Goal: Complete application form

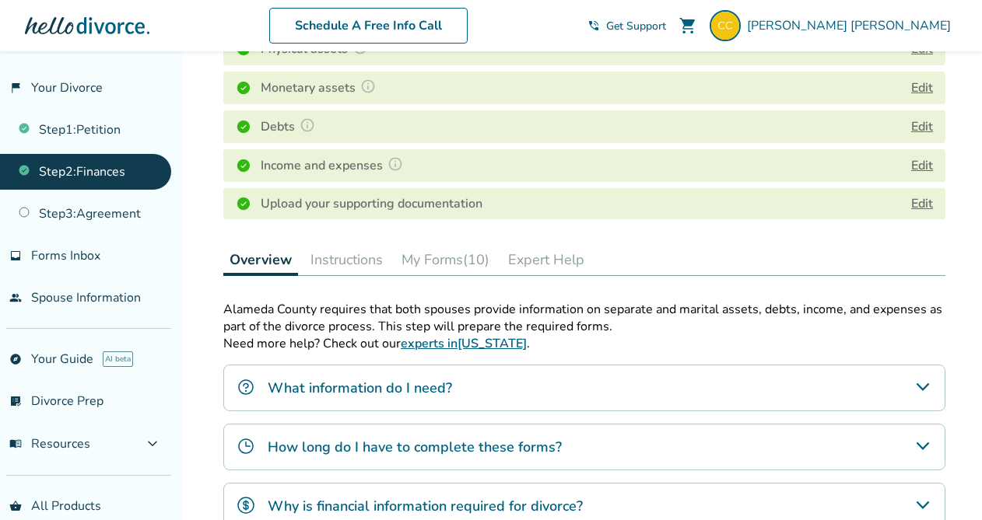
scroll to position [264, 0]
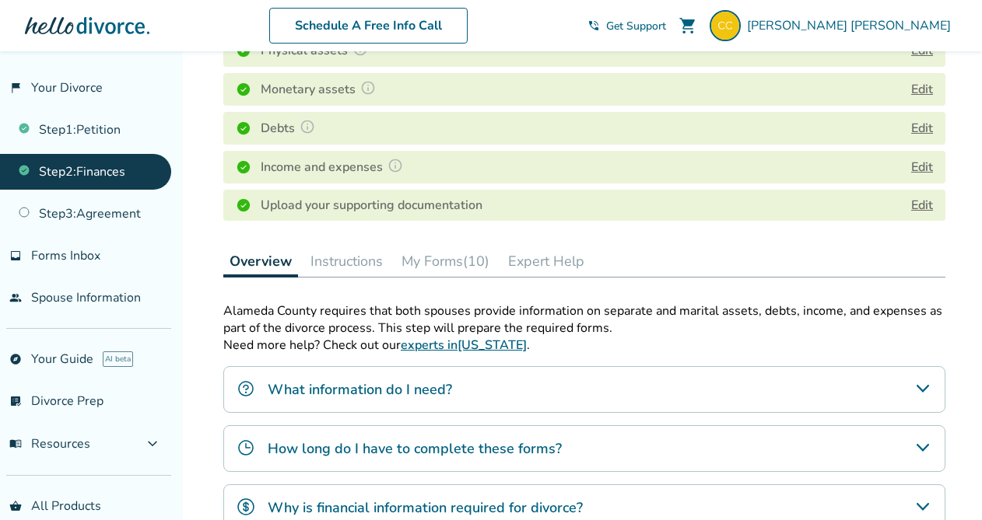
click at [926, 202] on link "Edit" at bounding box center [922, 205] width 22 height 17
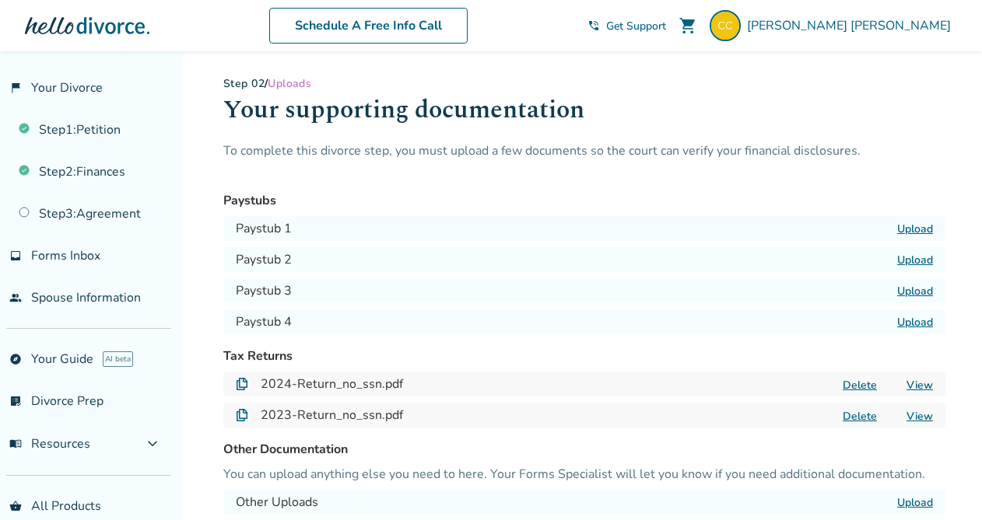
click at [922, 224] on label "Upload" at bounding box center [915, 229] width 36 height 15
click at [0, 0] on input "Upload" at bounding box center [0, 0] width 0 height 0
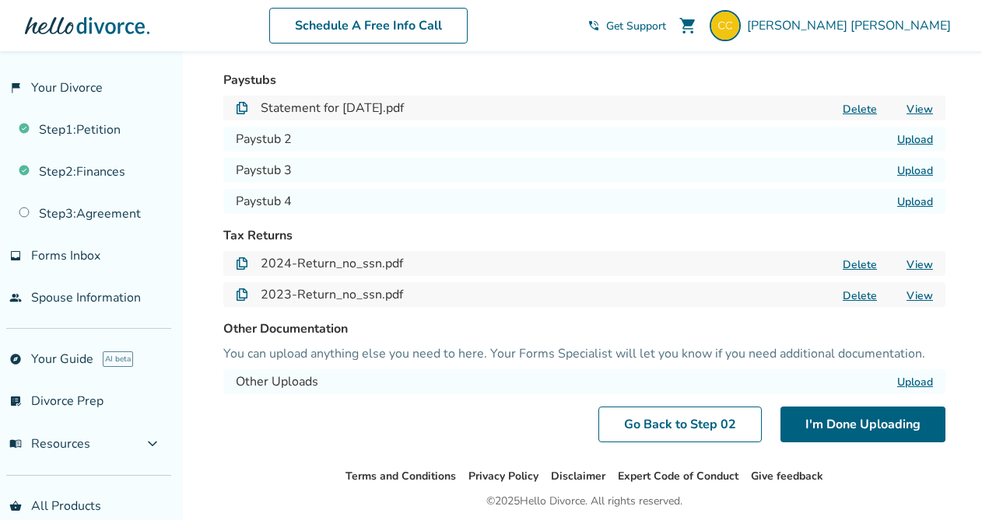
scroll to position [111, 0]
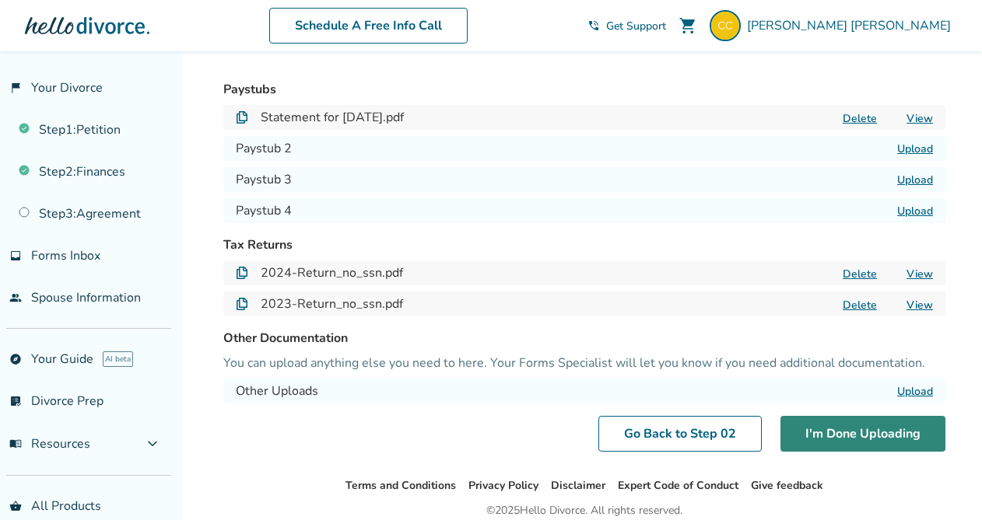
click at [831, 440] on button "I'm Done Uploading" at bounding box center [862, 434] width 165 height 36
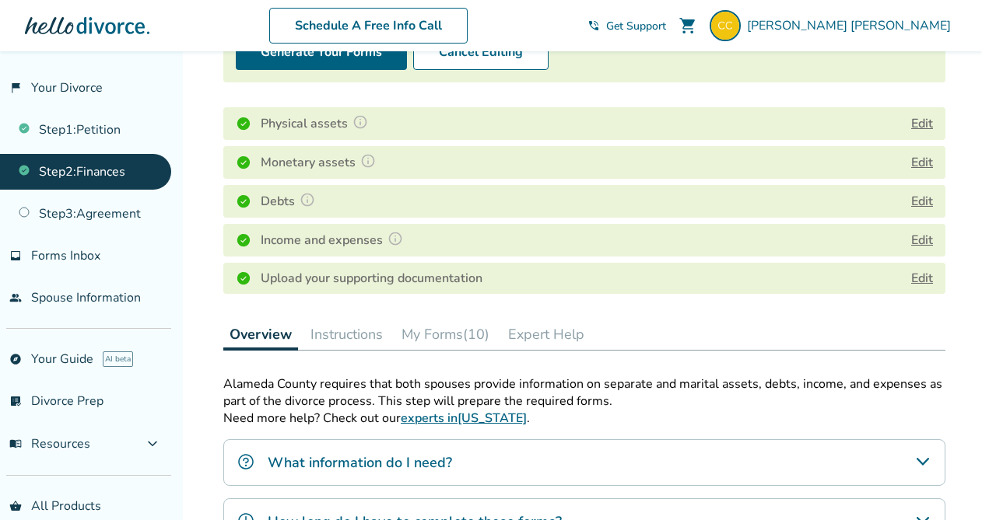
scroll to position [151, 0]
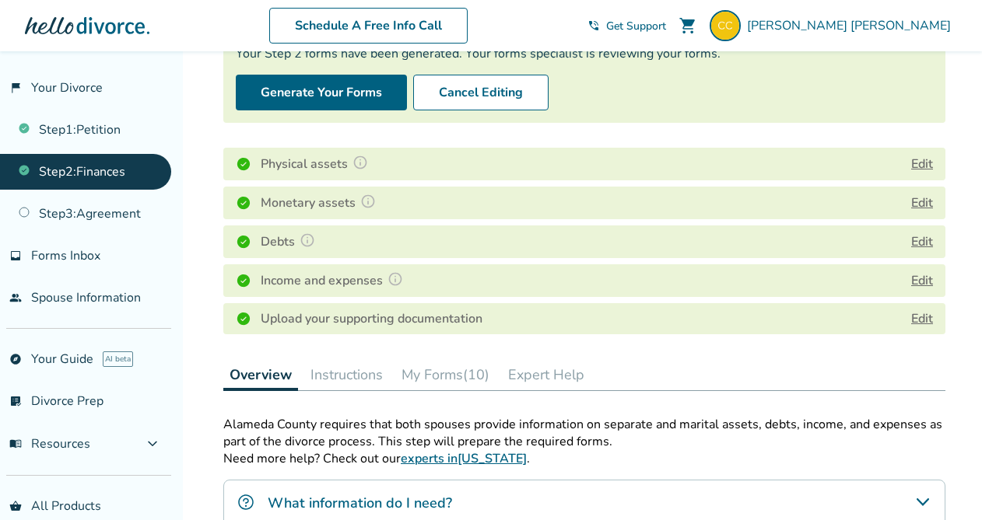
click at [460, 377] on button "My Forms (10)" at bounding box center [445, 374] width 100 height 31
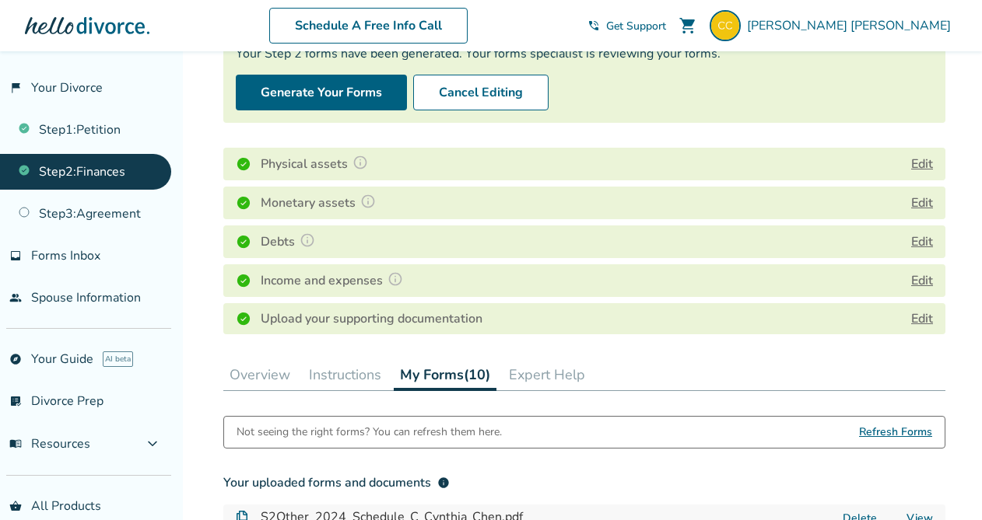
click at [292, 368] on button "Overview" at bounding box center [259, 374] width 73 height 31
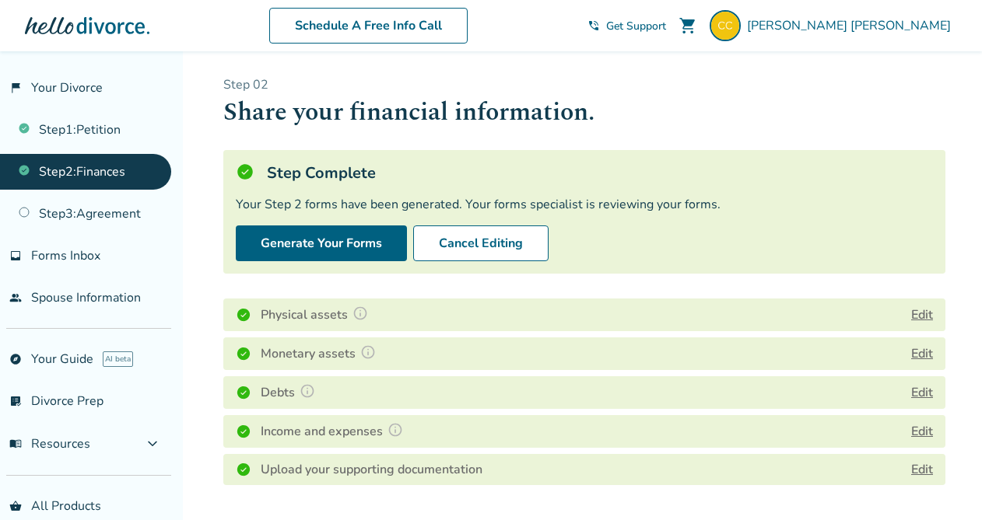
click at [923, 313] on button "Edit" at bounding box center [922, 315] width 22 height 19
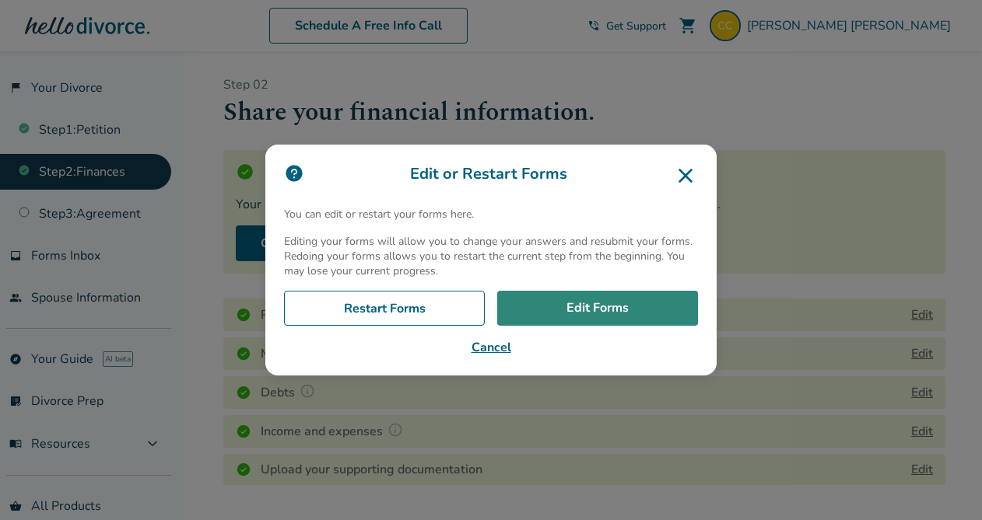
click at [563, 307] on link "Edit Forms" at bounding box center [597, 309] width 201 height 36
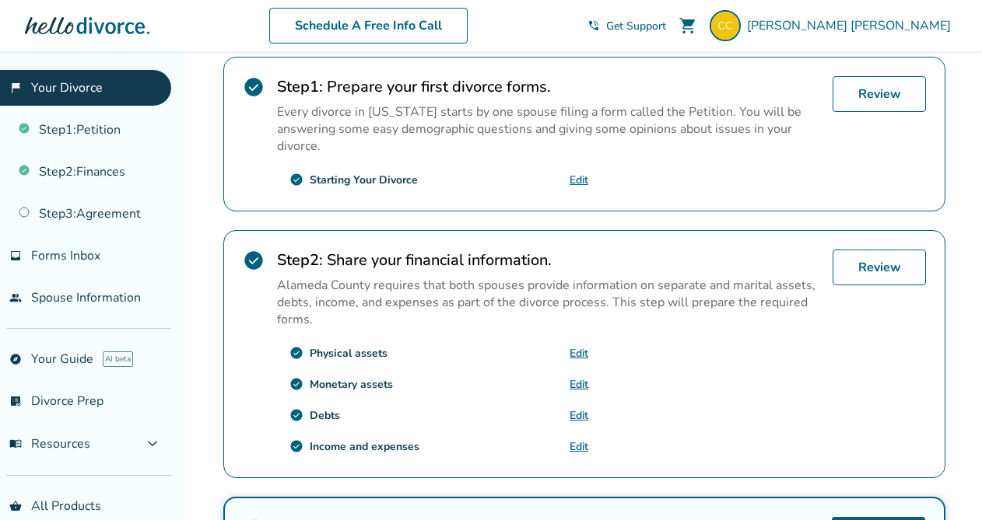
scroll to position [327, 0]
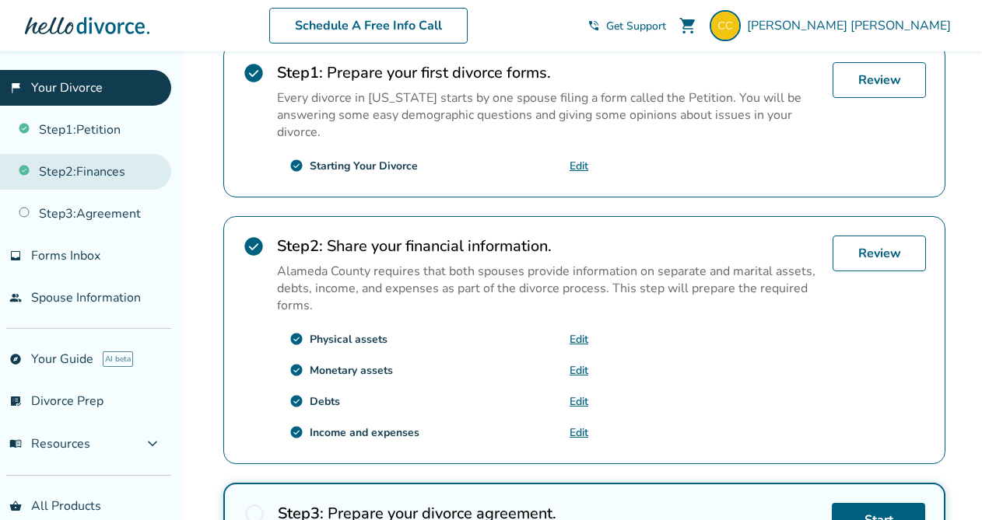
click at [69, 171] on link "Step 2 : Finances" at bounding box center [85, 172] width 171 height 36
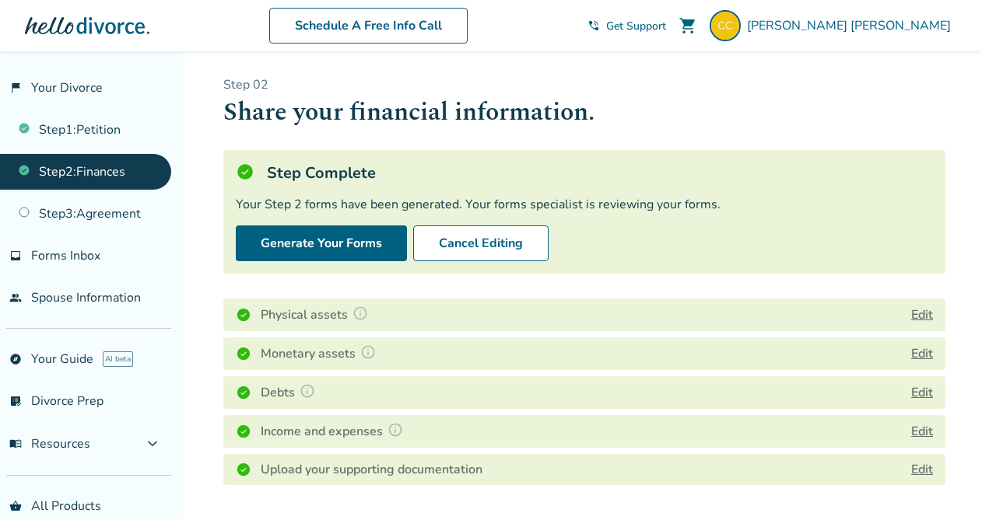
click at [926, 353] on button "Edit" at bounding box center [922, 354] width 22 height 19
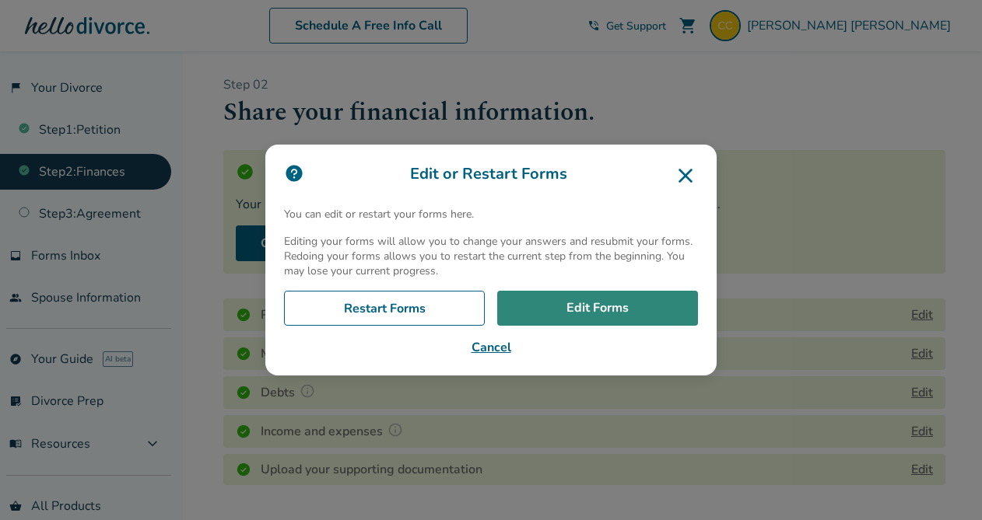
click at [594, 319] on link "Edit Forms" at bounding box center [597, 309] width 201 height 36
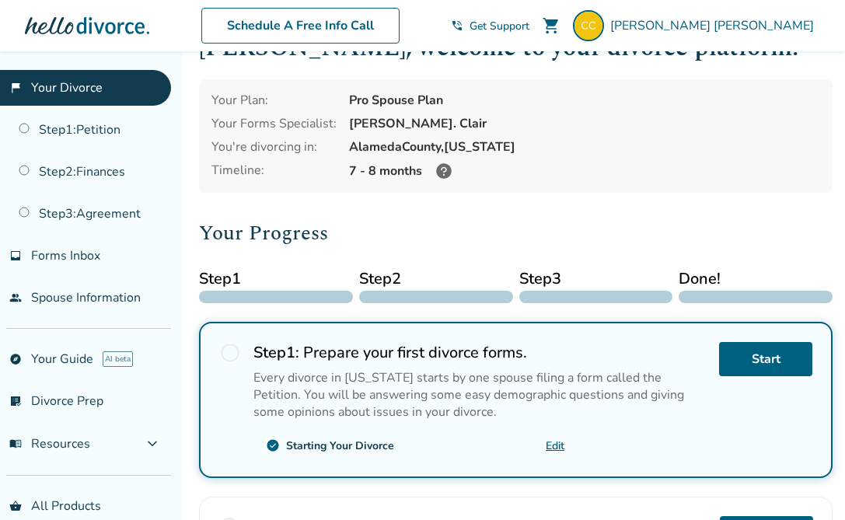
scroll to position [72, 0]
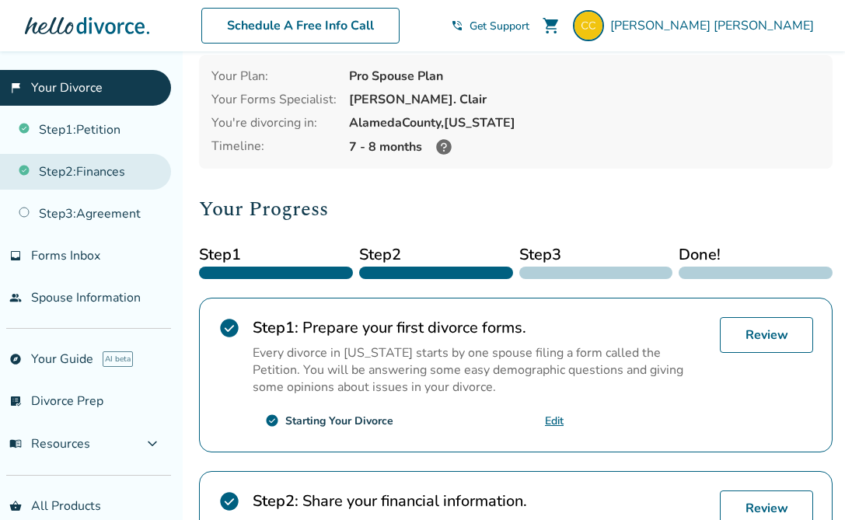
click at [126, 170] on link "Step 2 : Finances" at bounding box center [85, 172] width 171 height 36
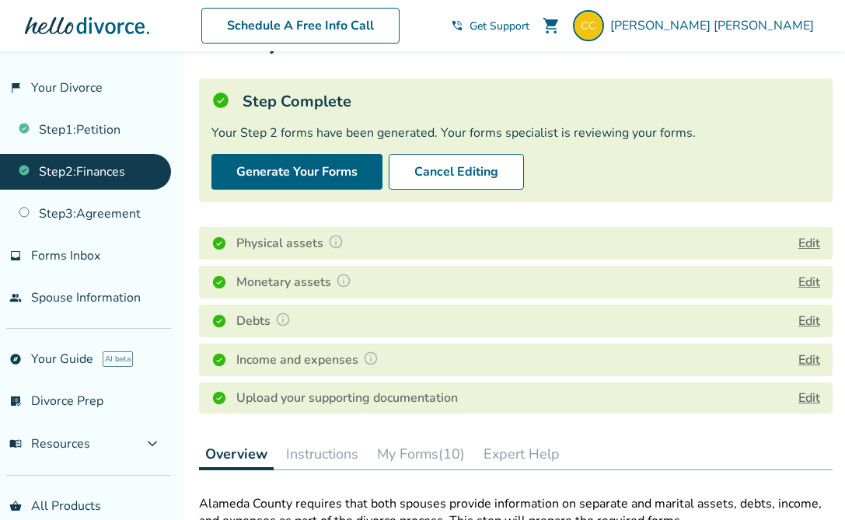
click at [811, 317] on button "Edit" at bounding box center [810, 321] width 22 height 19
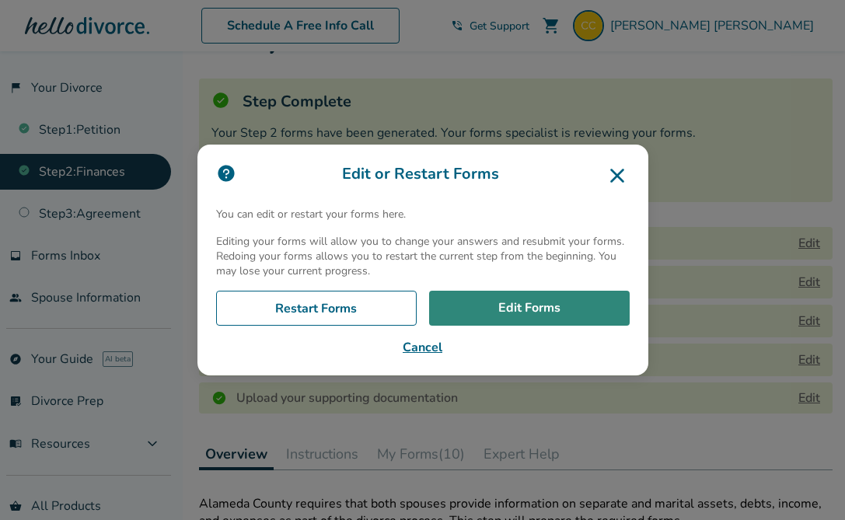
click at [539, 307] on link "Edit Forms" at bounding box center [529, 309] width 201 height 36
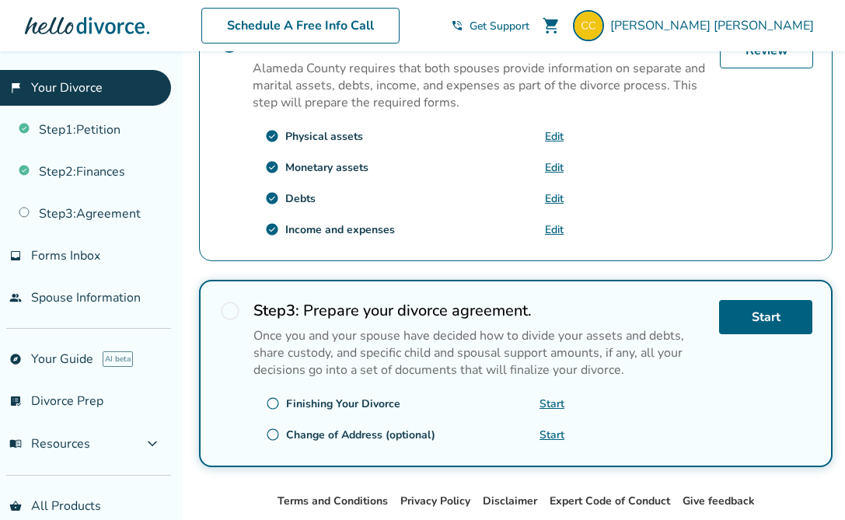
scroll to position [523, 0]
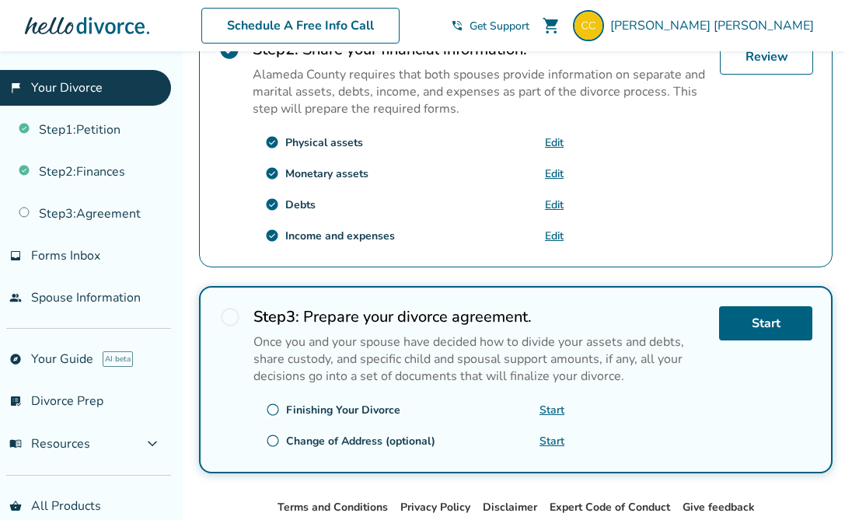
click at [103, 90] on link "flag_2 Your Divorce" at bounding box center [85, 88] width 171 height 36
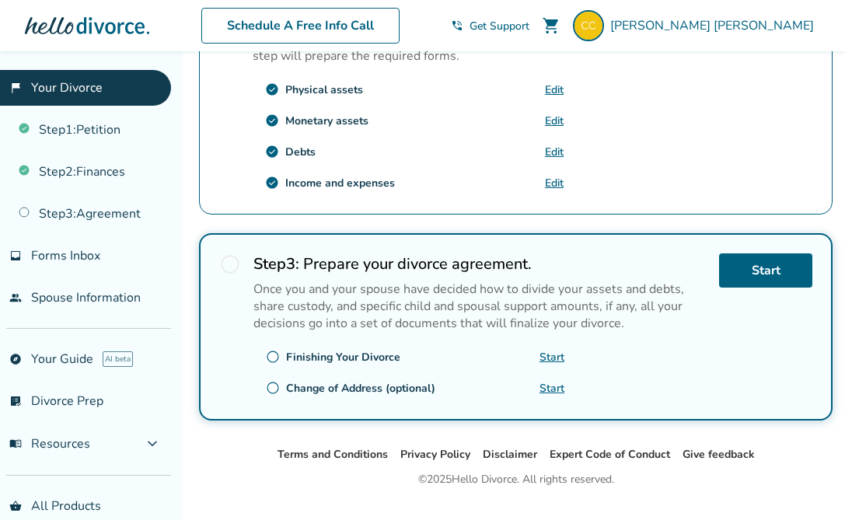
scroll to position [605, 0]
